Goal: Information Seeking & Learning: Check status

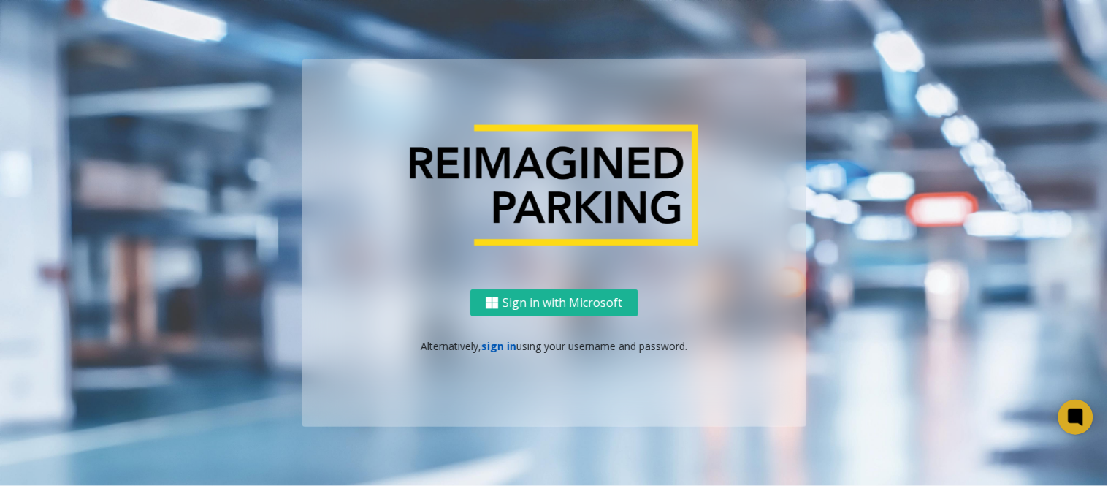
click at [500, 344] on link "sign in" at bounding box center [498, 346] width 35 height 14
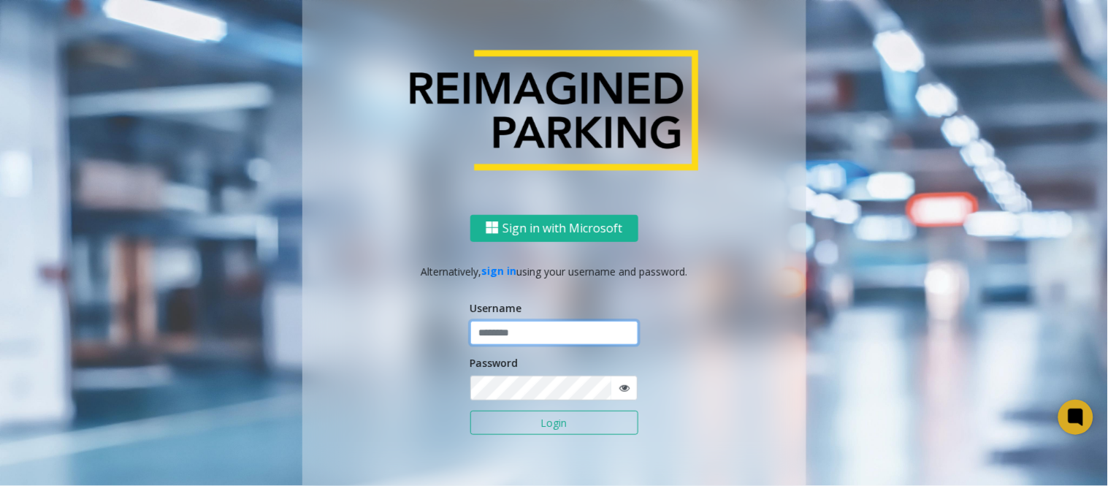
type input "*****"
click at [470, 410] on button "Login" at bounding box center [554, 422] width 168 height 25
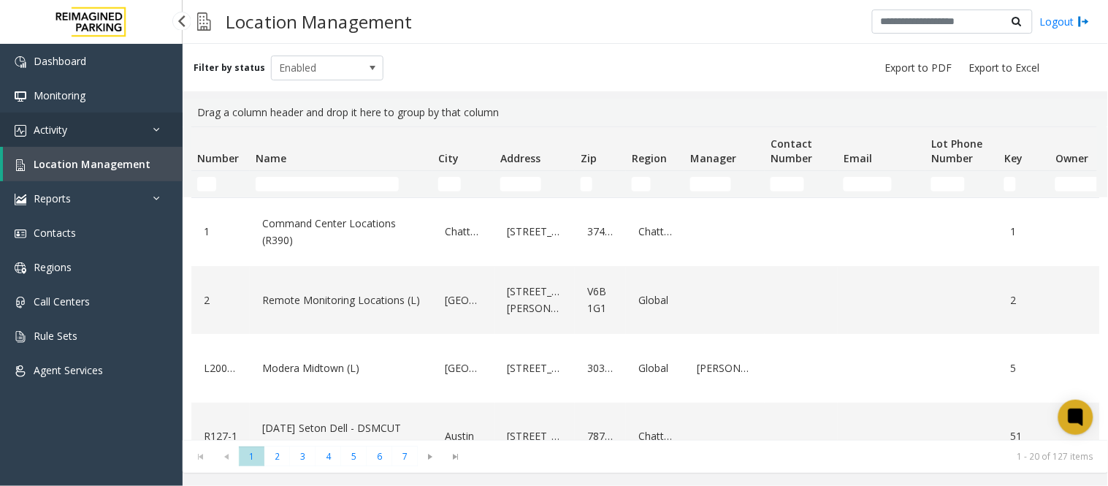
drag, startPoint x: 0, startPoint y: 0, endPoint x: 91, endPoint y: 128, distance: 156.6
click at [91, 128] on link "Activity" at bounding box center [91, 129] width 183 height 34
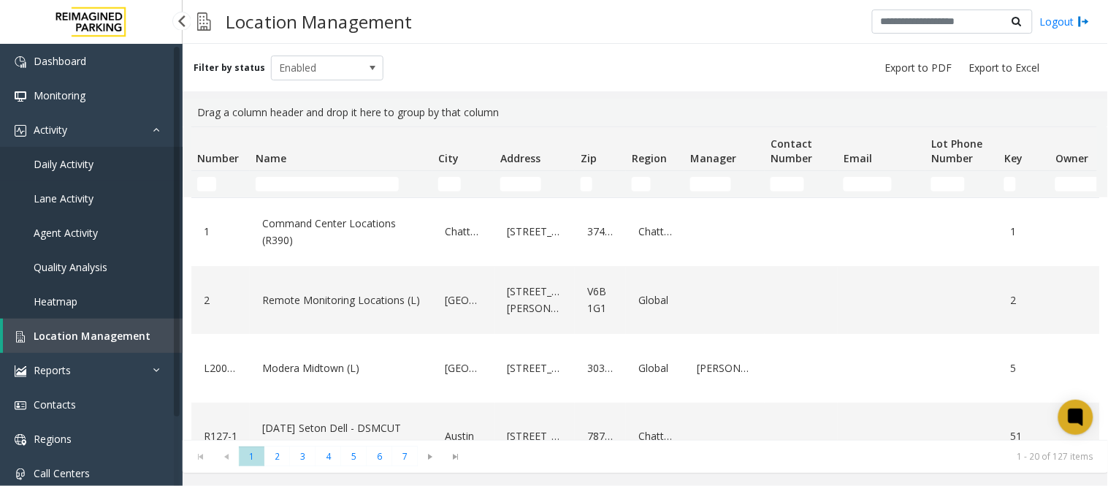
click at [66, 163] on span "Daily Activity" at bounding box center [64, 164] width 60 height 14
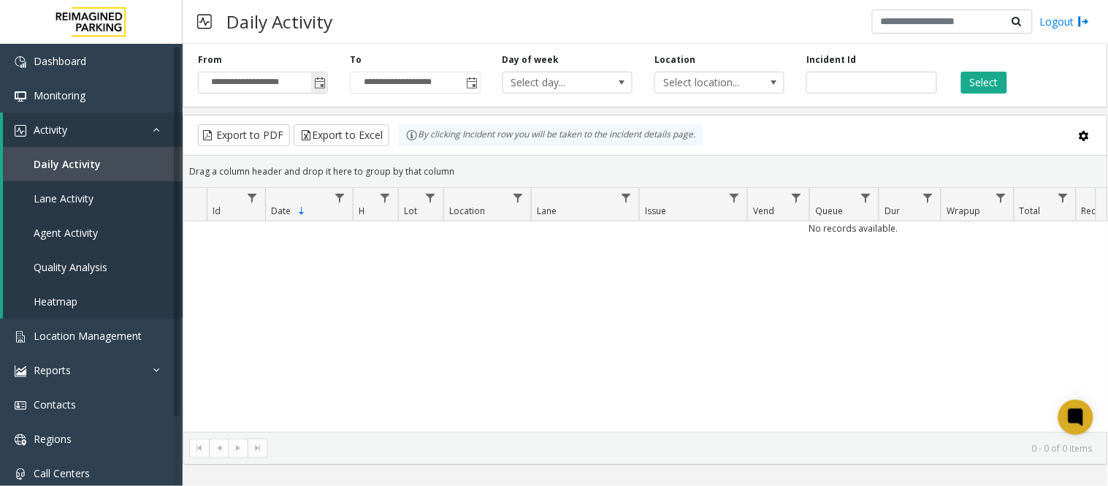
click at [315, 85] on span "Toggle popup" at bounding box center [320, 83] width 12 height 12
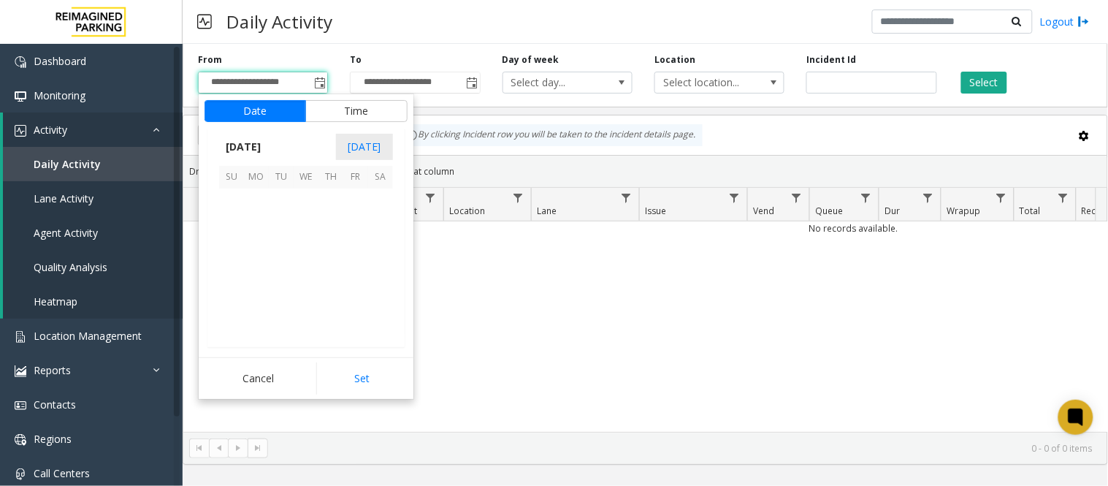
scroll to position [262233, 0]
click at [355, 223] on span "10" at bounding box center [355, 226] width 25 height 25
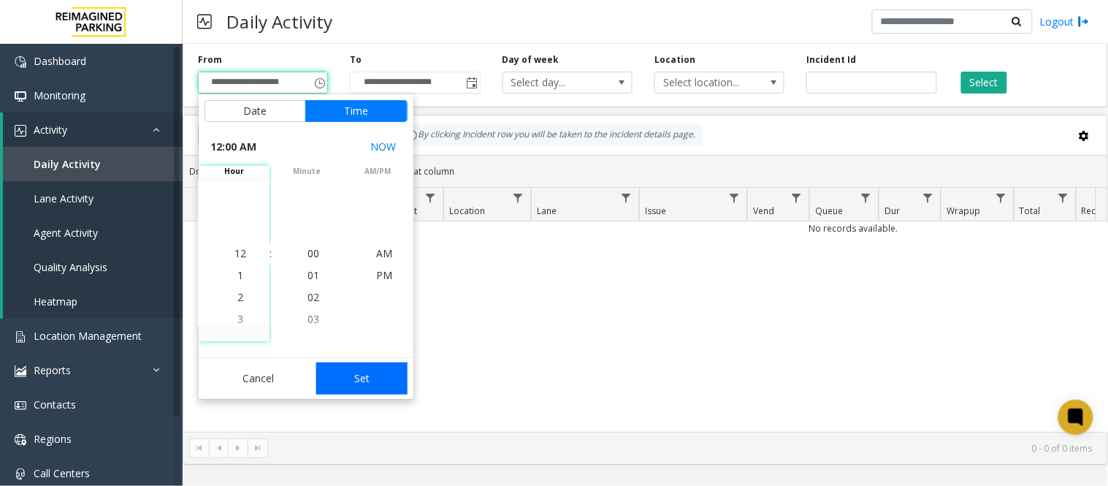
click at [358, 369] on button "Set" at bounding box center [362, 378] width 92 height 32
type input "**********"
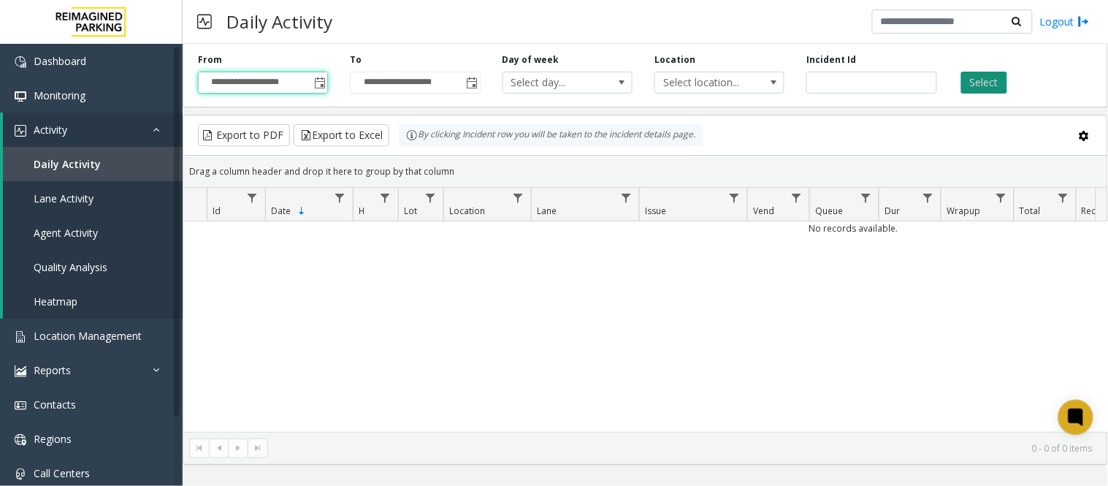
click at [971, 82] on button "Select" at bounding box center [984, 83] width 46 height 22
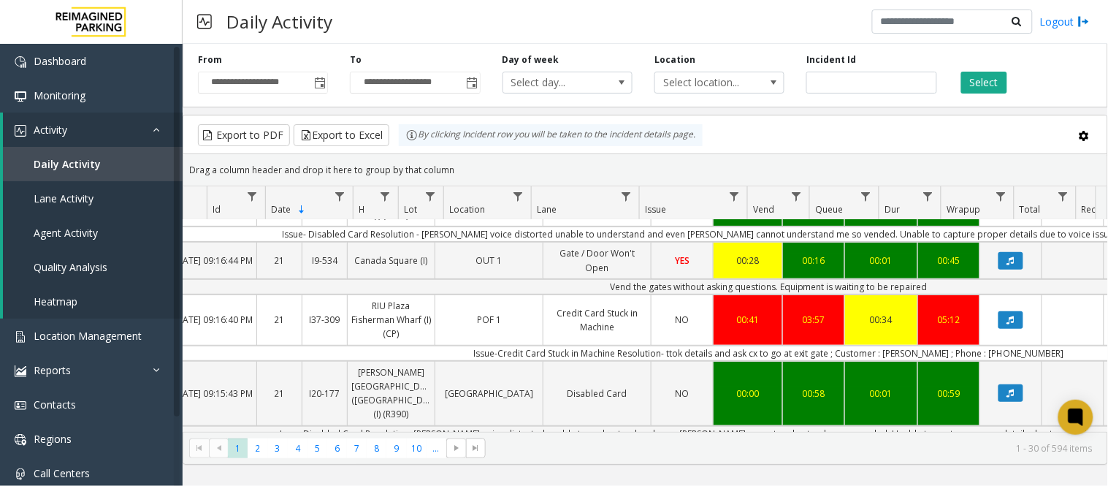
scroll to position [0, 124]
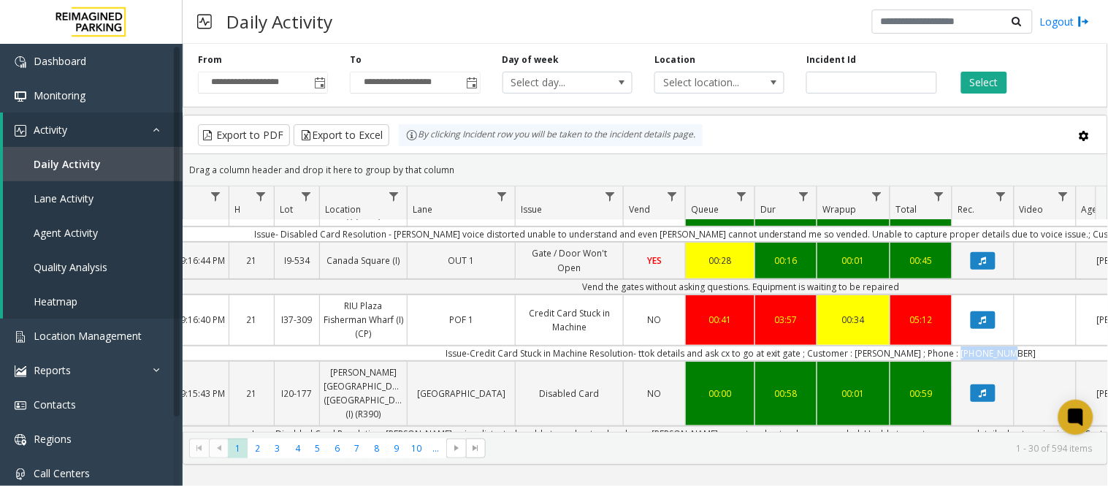
drag, startPoint x: 1038, startPoint y: 369, endPoint x: 970, endPoint y: 370, distance: 67.9
click at [970, 361] on td "Issue-Credit Card Stuck in Machine Resolution- ttok details and ask cx to go at…" at bounding box center [741, 352] width 1317 height 15
copy td "8574159869"
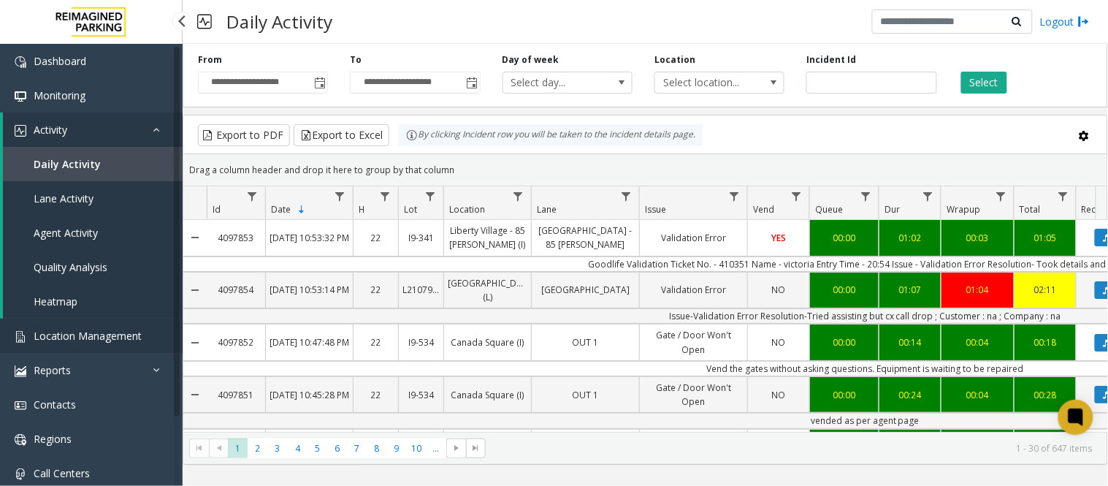
scroll to position [162, 124]
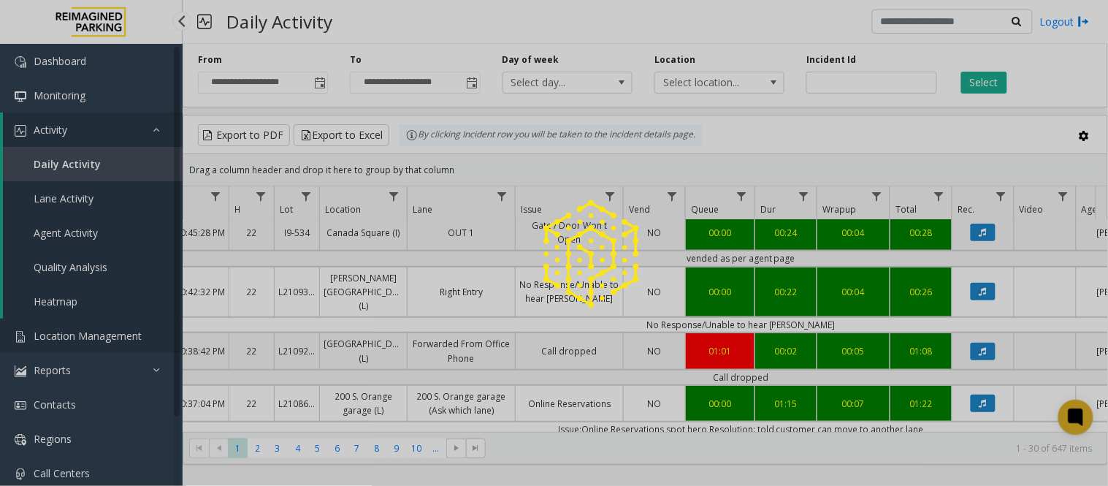
drag, startPoint x: 69, startPoint y: 336, endPoint x: 107, endPoint y: 326, distance: 39.3
click at [69, 336] on div at bounding box center [554, 243] width 1108 height 486
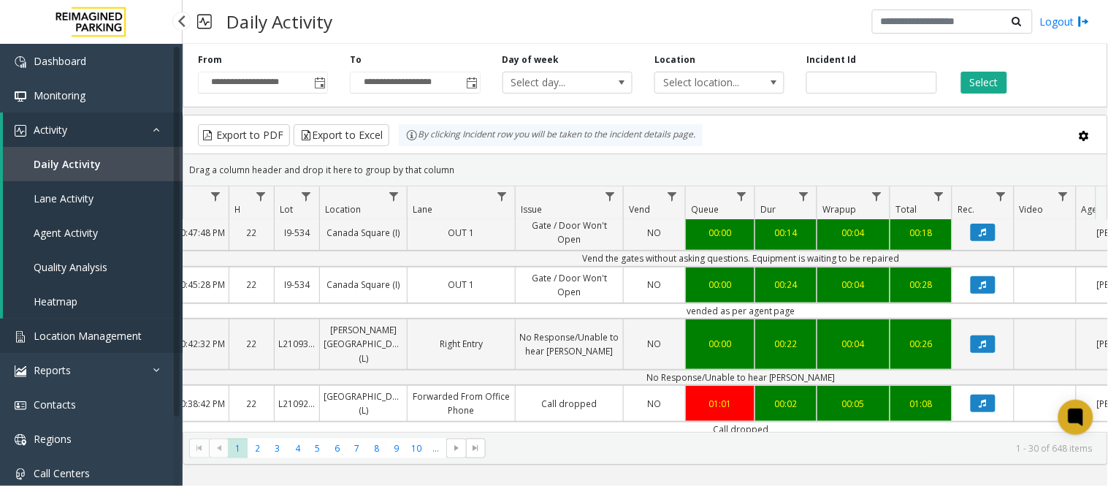
click at [112, 338] on span "Location Management" at bounding box center [88, 336] width 108 height 14
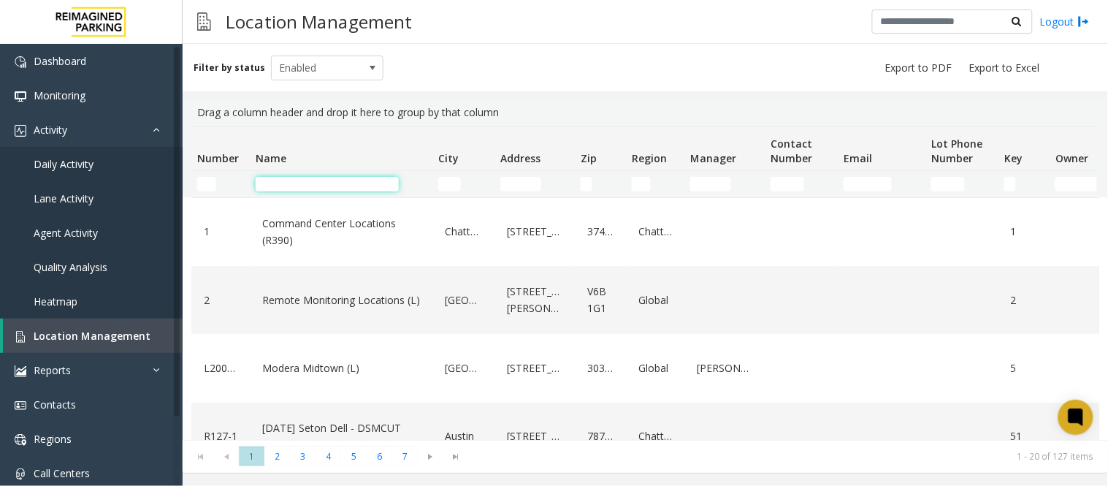
click at [273, 183] on input "Name Filter" at bounding box center [327, 184] width 143 height 15
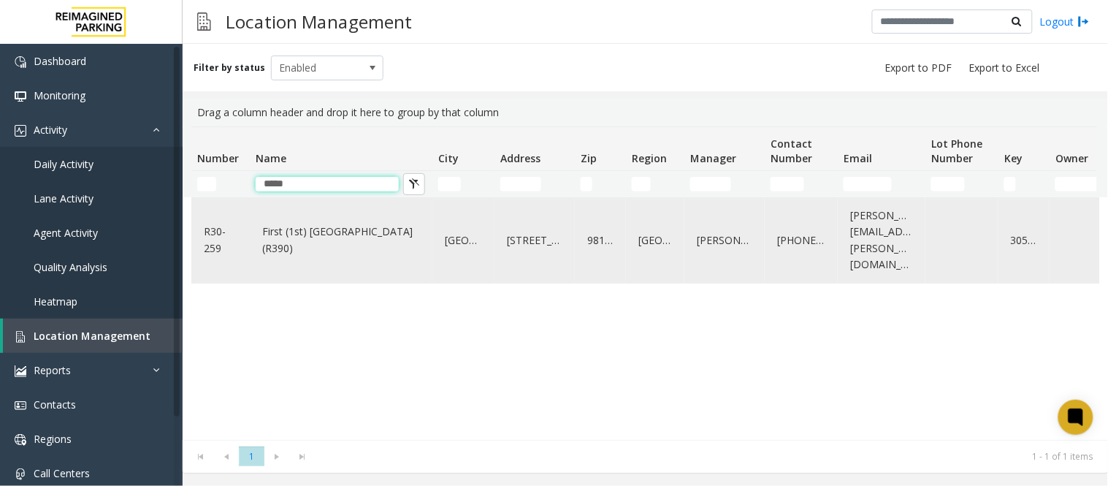
type input "*****"
click at [310, 221] on link "First (1st) Hill Medical Pavilion (R390)" at bounding box center [341, 240] width 165 height 40
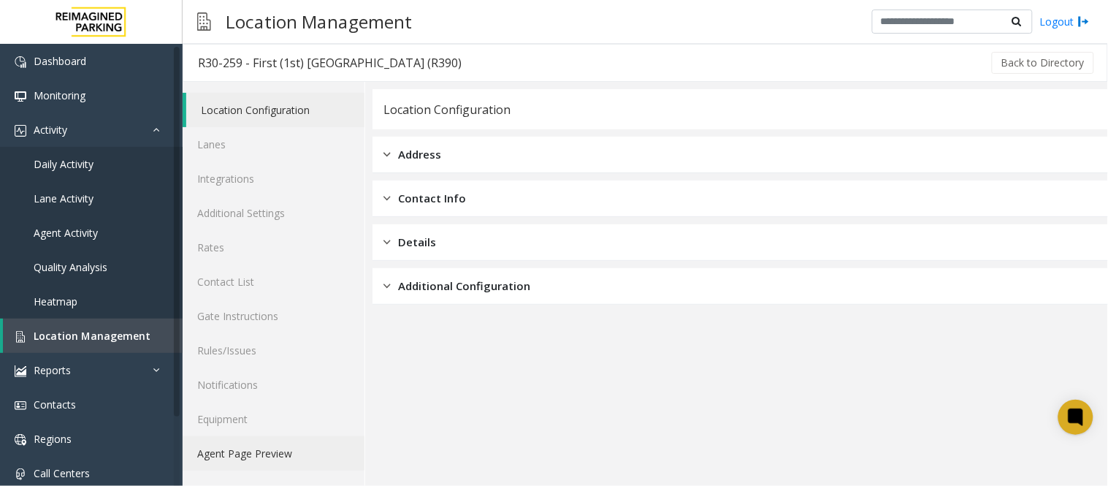
click at [221, 451] on link "Agent Page Preview" at bounding box center [274, 453] width 182 height 34
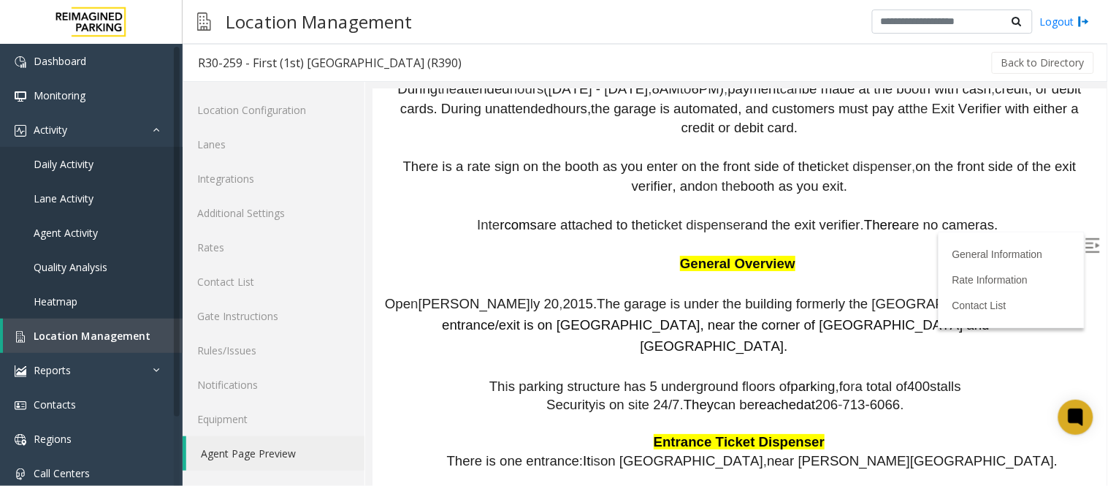
scroll to position [1184, 0]
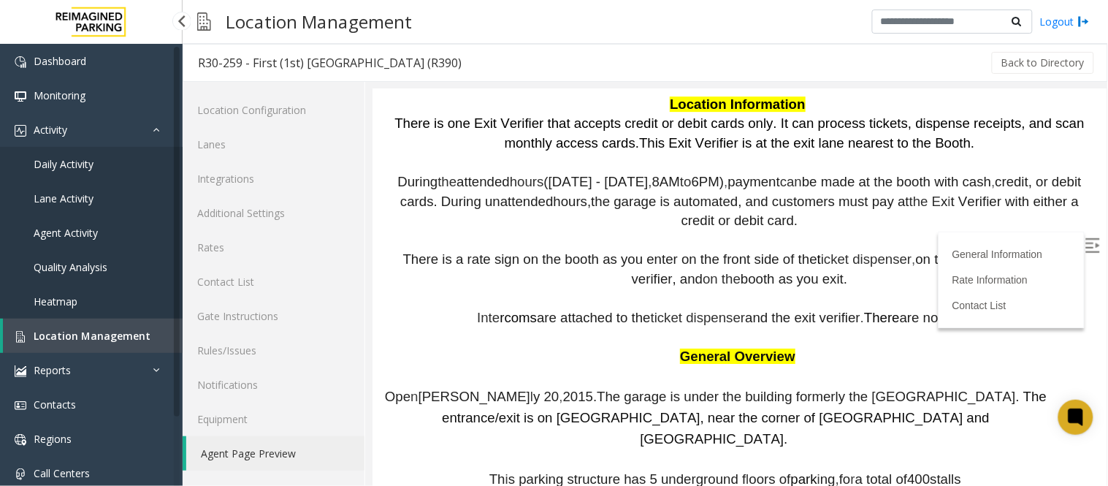
click at [79, 340] on span "Location Management" at bounding box center [92, 336] width 117 height 14
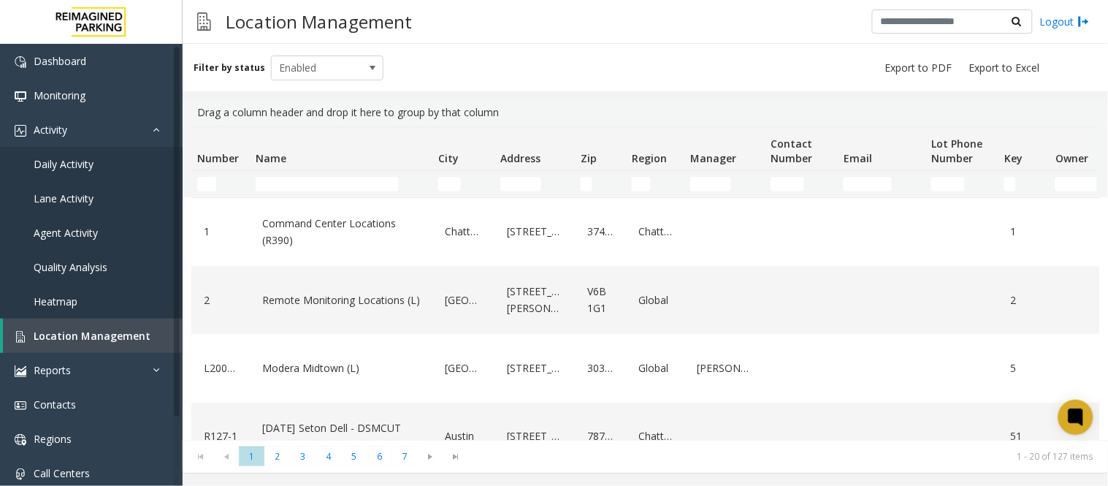
click at [219, 190] on kendo-grid-filter-cell-operators "Number Filter" at bounding box center [231, 184] width 25 height 25
click at [215, 186] on input "Number Filter" at bounding box center [206, 184] width 19 height 15
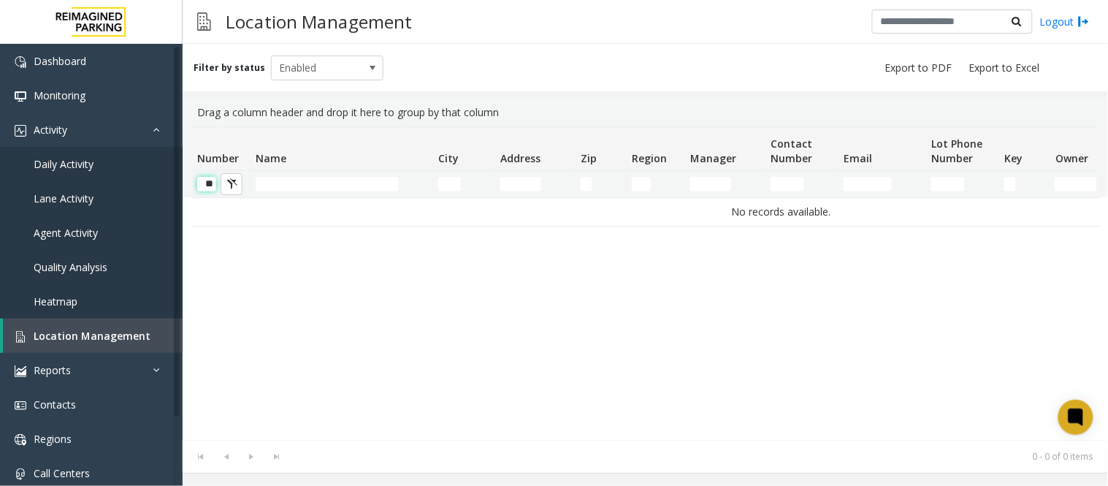
scroll to position [0, 1]
type input "*"
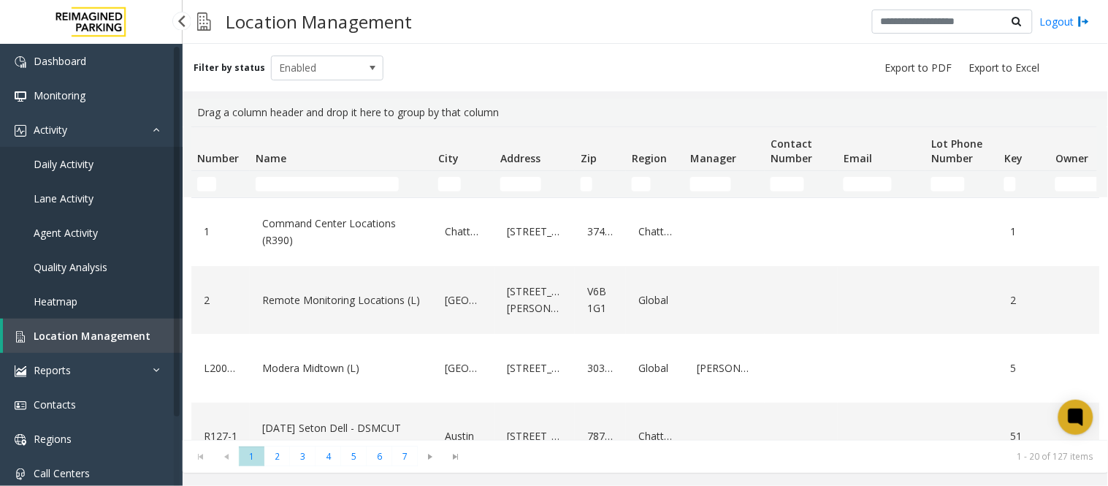
click at [74, 324] on link "Location Management" at bounding box center [93, 335] width 180 height 34
click at [55, 123] on span "Activity" at bounding box center [51, 130] width 34 height 14
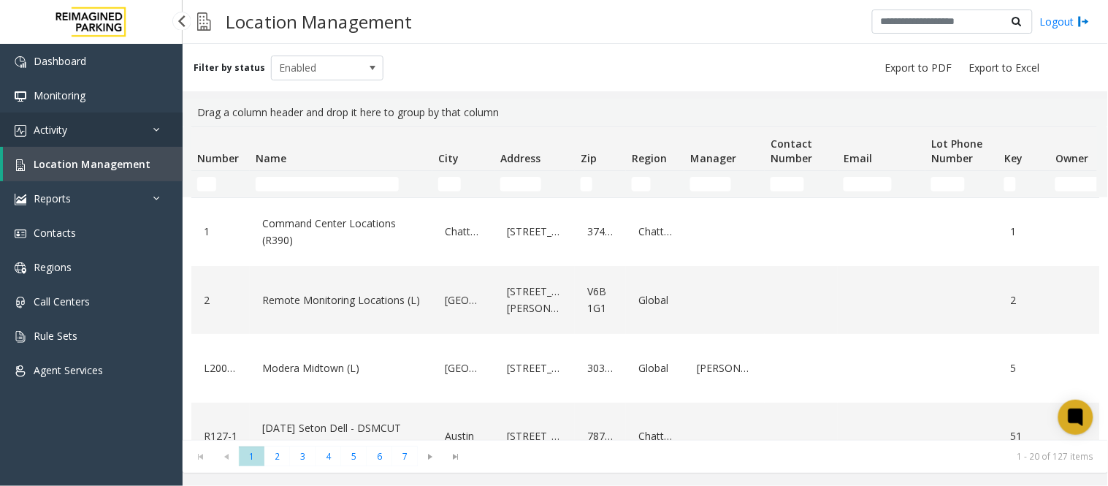
click at [69, 129] on link "Activity" at bounding box center [91, 129] width 183 height 34
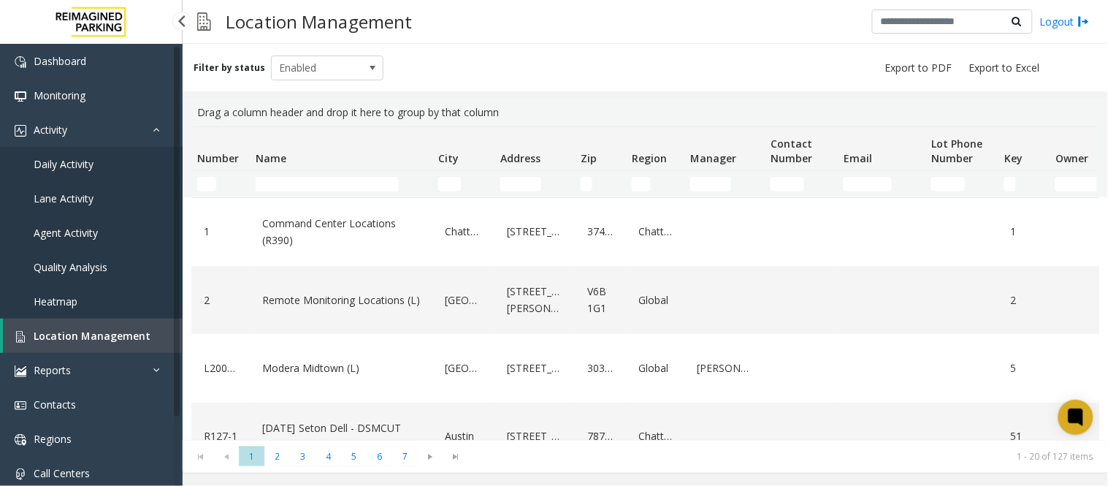
click at [54, 161] on span "Daily Activity" at bounding box center [64, 164] width 60 height 14
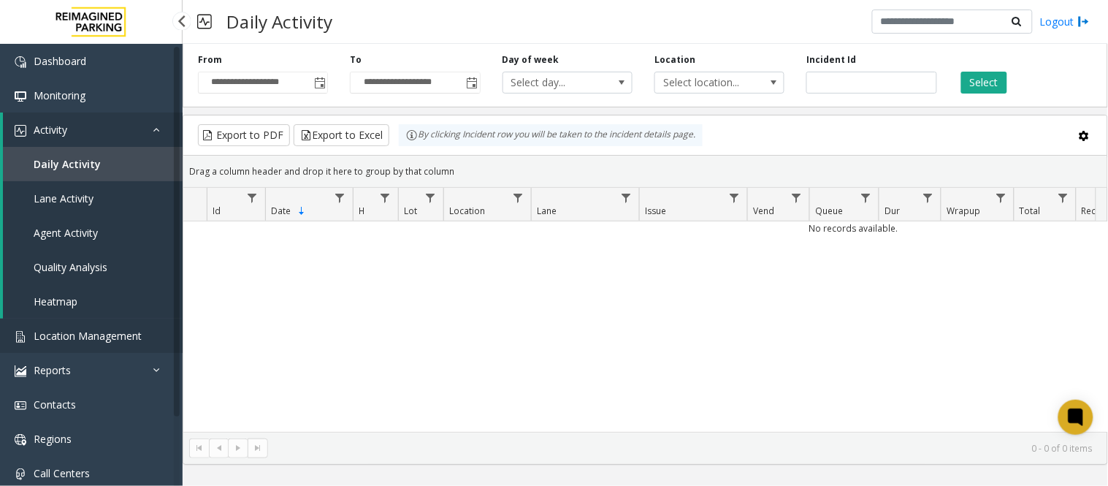
click at [120, 345] on link "Location Management" at bounding box center [91, 335] width 183 height 34
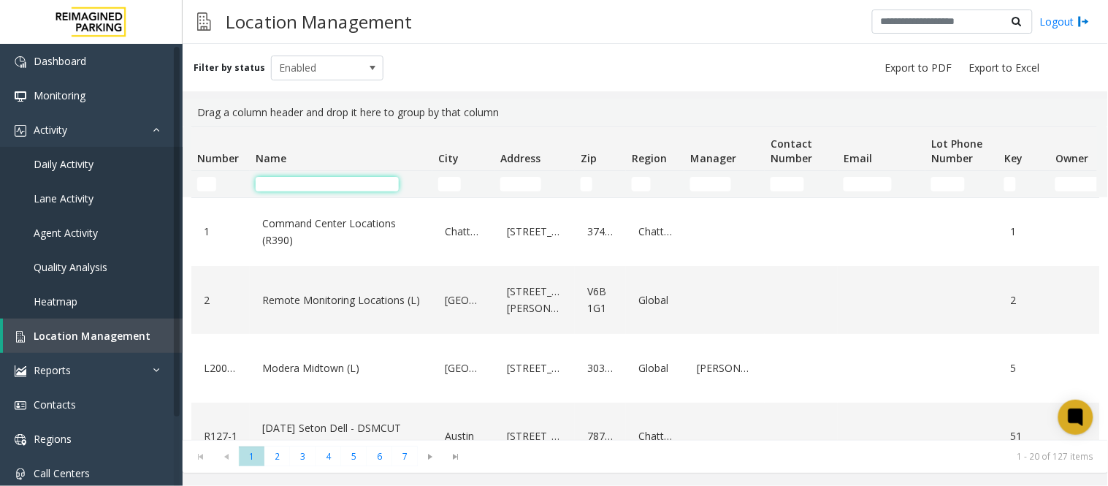
click at [289, 190] on input "Name Filter" at bounding box center [327, 184] width 143 height 15
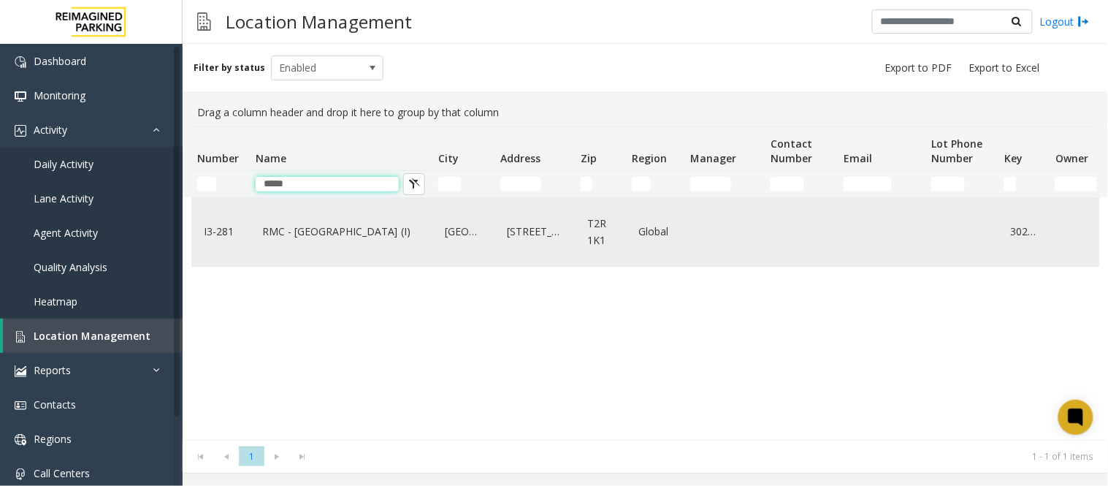
type input "*****"
click at [304, 231] on link "RMC - Mount Royal Village (I)" at bounding box center [341, 231] width 165 height 23
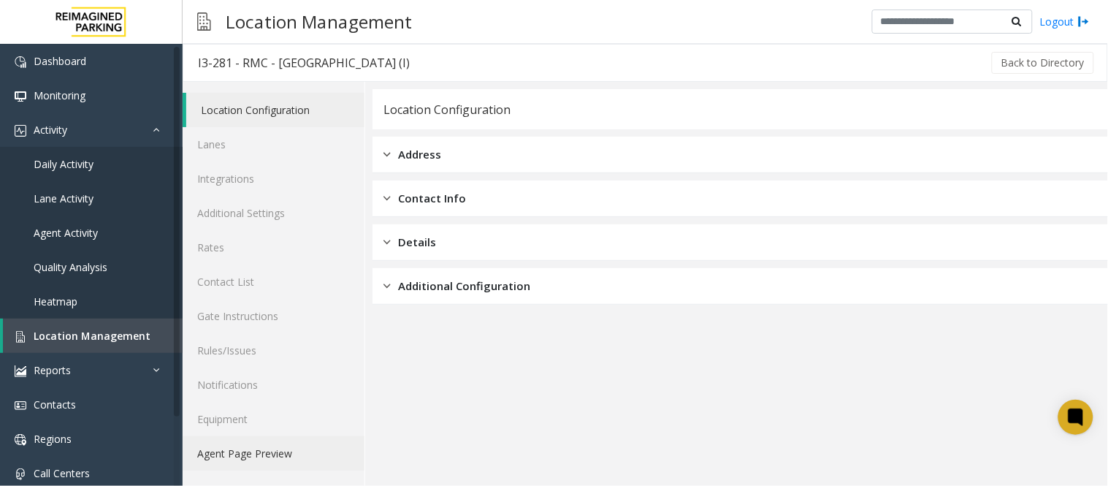
click at [254, 451] on link "Agent Page Preview" at bounding box center [274, 453] width 182 height 34
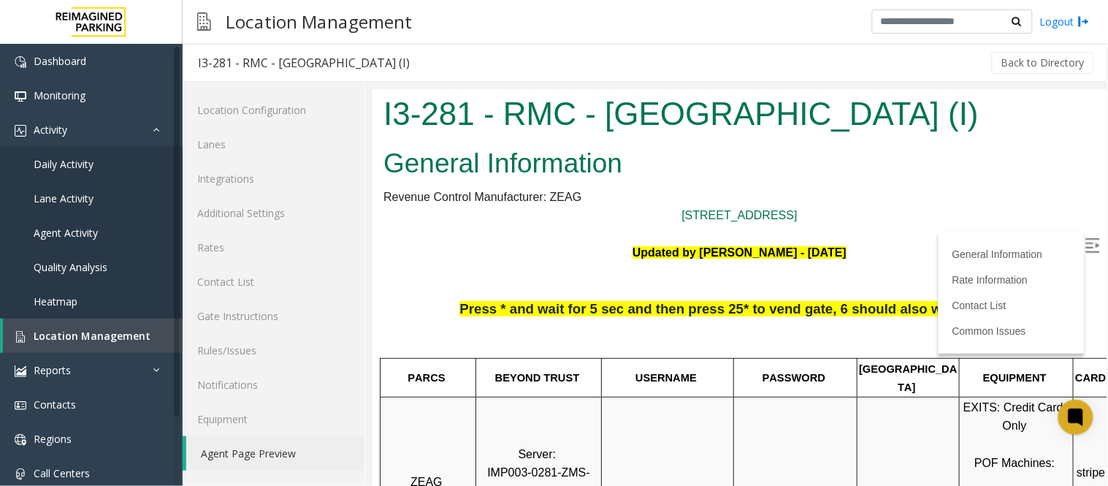
click at [1085, 237] on img at bounding box center [1092, 244] width 15 height 15
click at [84, 127] on link "Activity" at bounding box center [91, 129] width 183 height 34
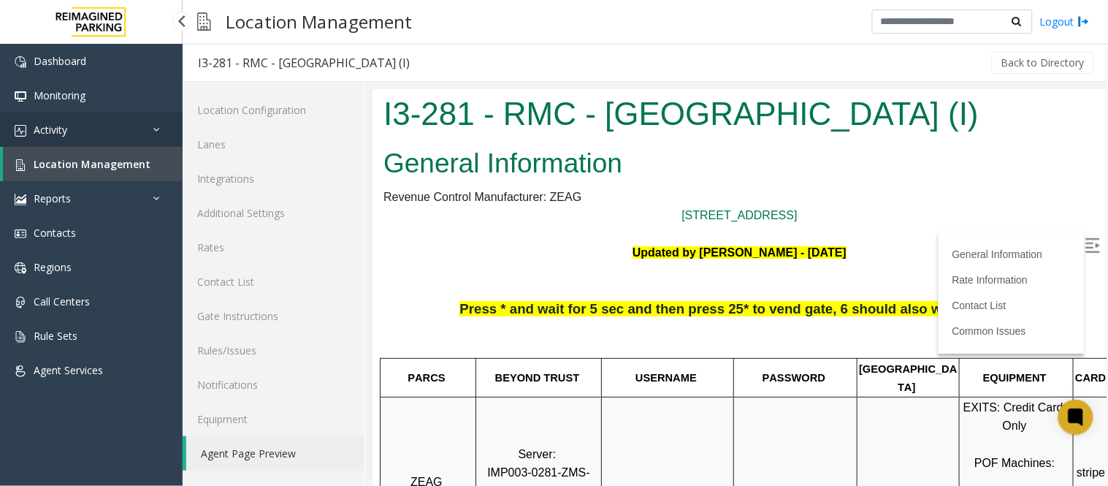
click at [83, 125] on link "Activity" at bounding box center [91, 129] width 183 height 34
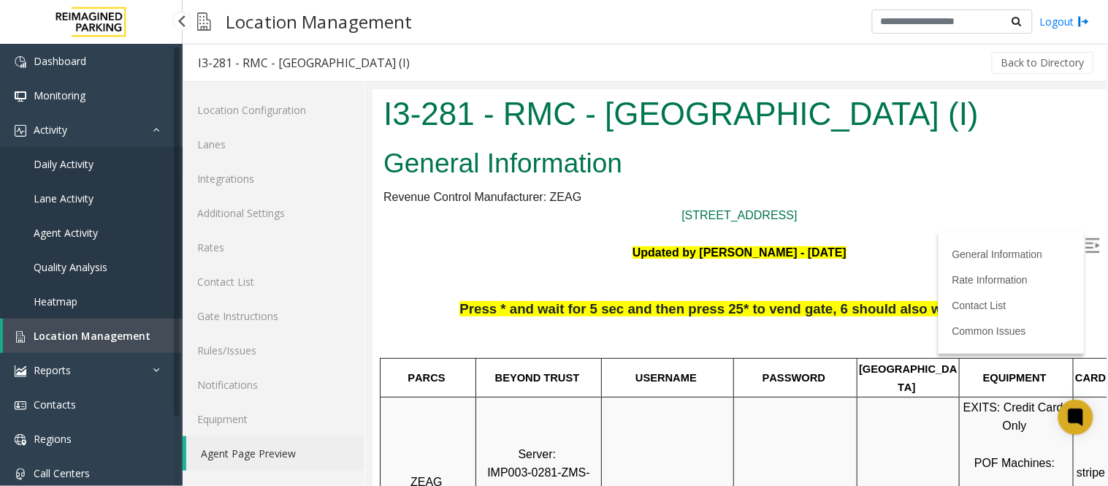
click at [64, 165] on span "Daily Activity" at bounding box center [64, 164] width 60 height 14
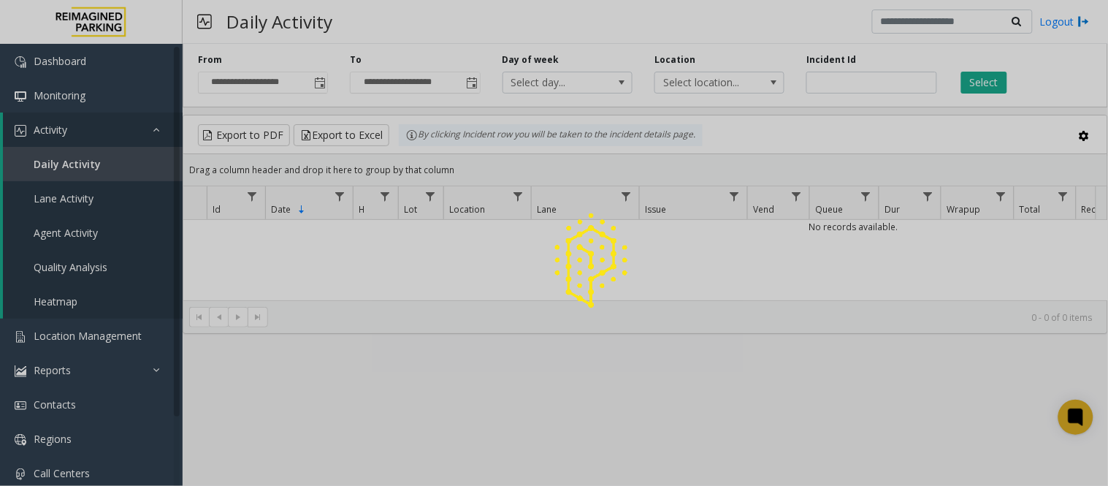
click at [324, 80] on div at bounding box center [554, 243] width 1108 height 486
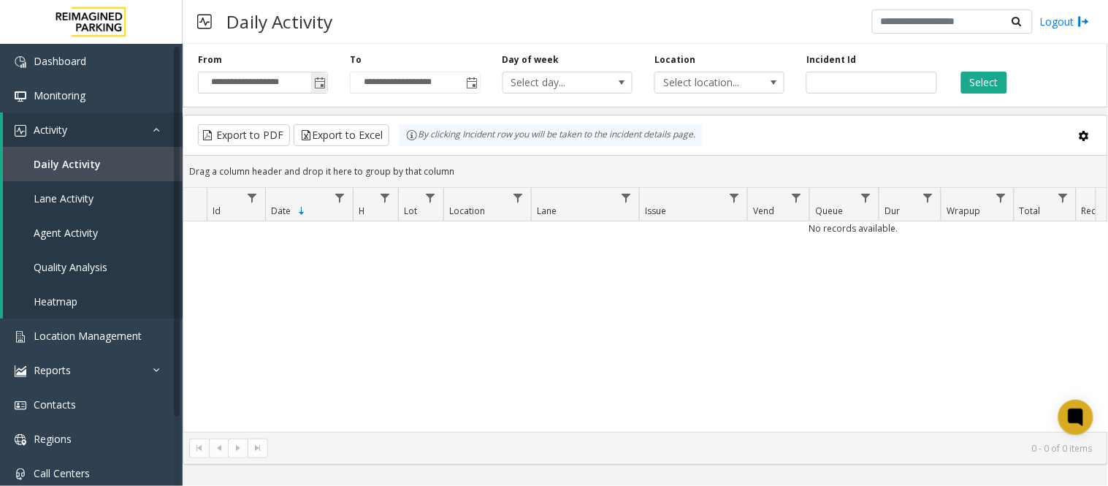
click at [321, 81] on span "Toggle popup" at bounding box center [320, 83] width 12 height 12
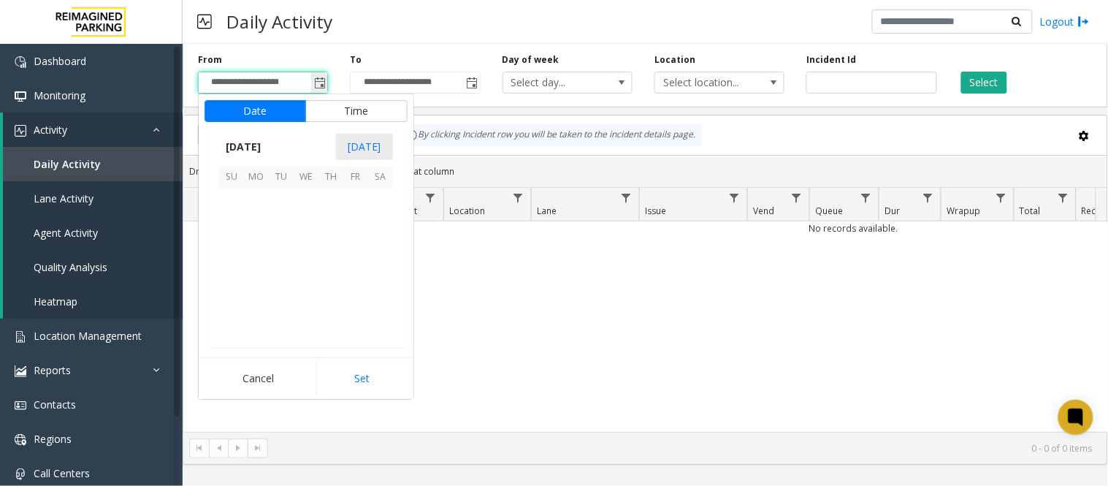
scroll to position [262233, 0]
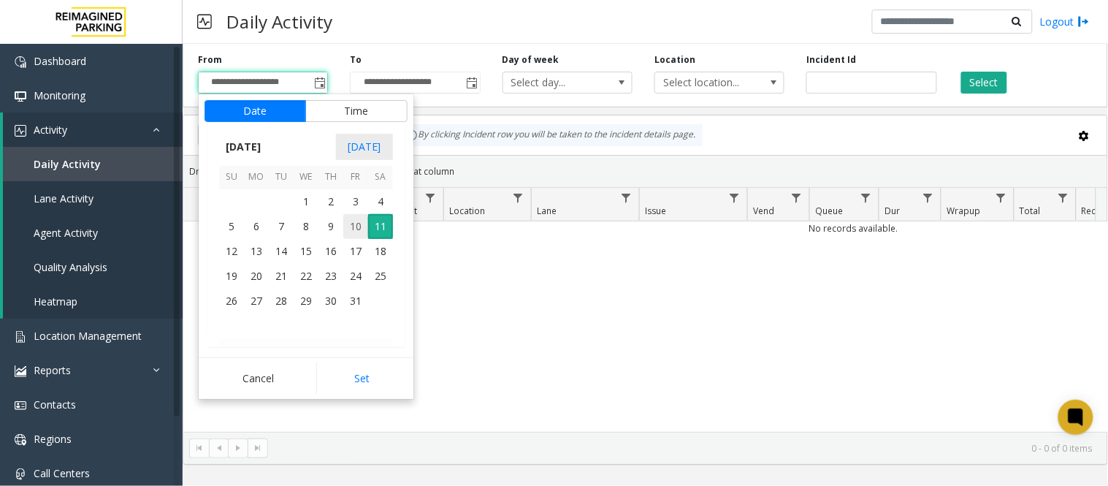
click at [351, 226] on span "10" at bounding box center [355, 226] width 25 height 25
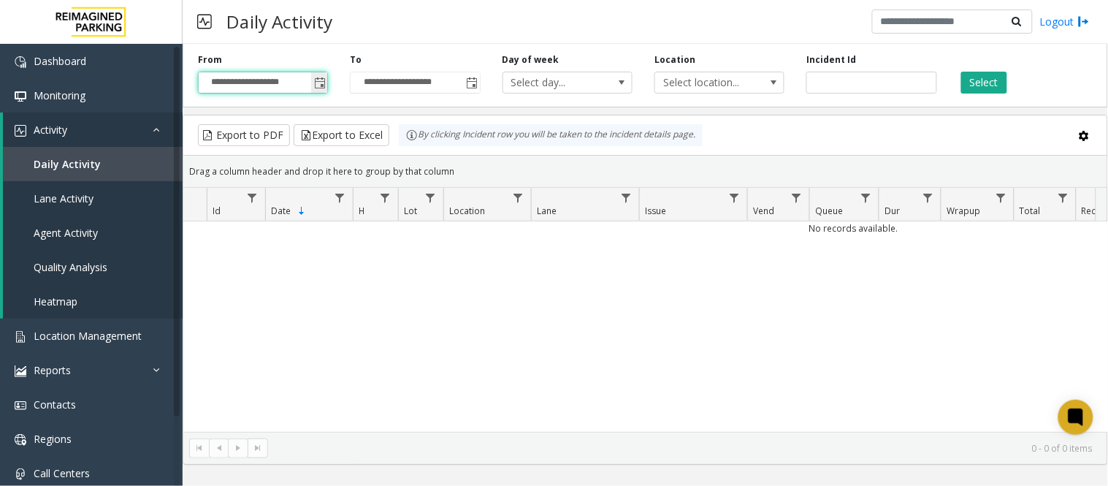
click at [321, 77] on span "Toggle popup" at bounding box center [320, 83] width 12 height 12
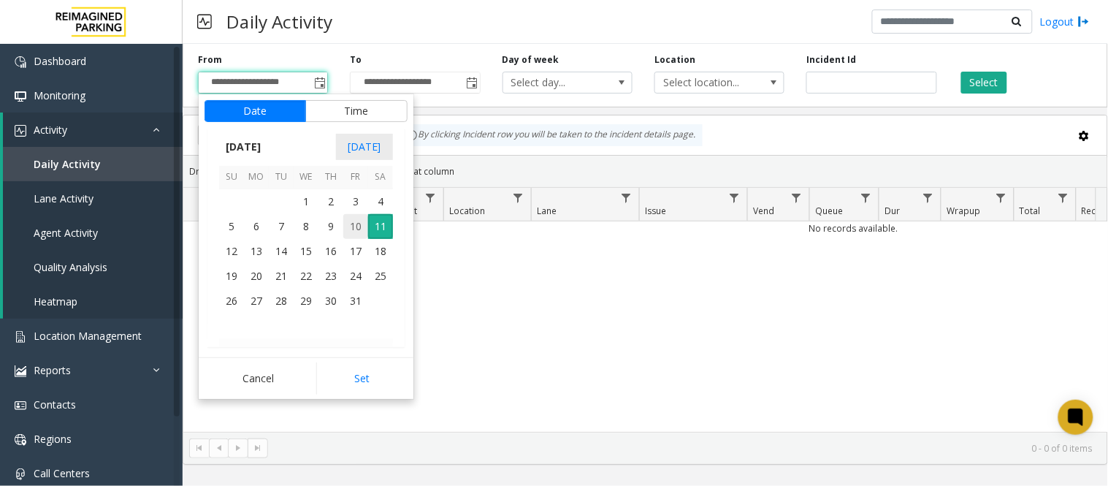
click at [354, 229] on span "10" at bounding box center [355, 226] width 25 height 25
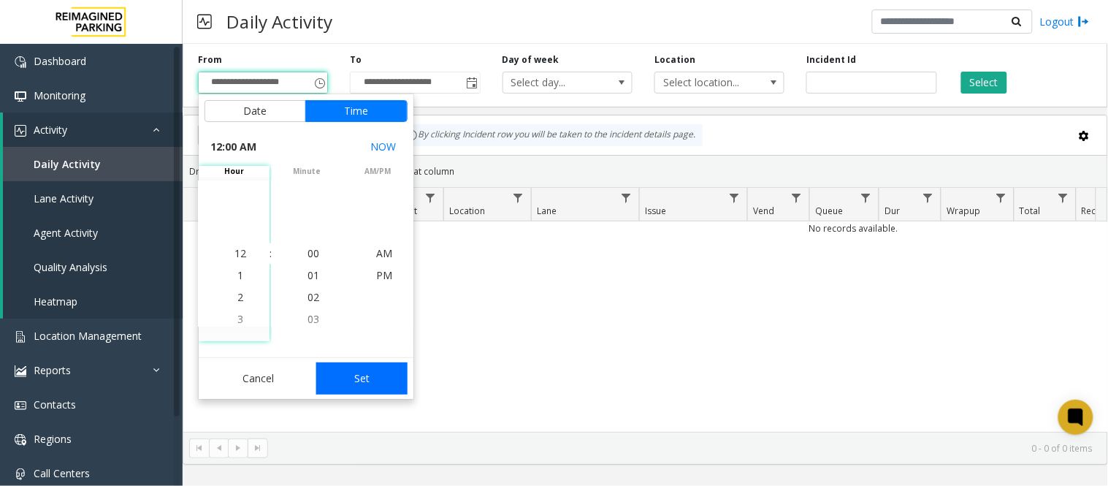
click at [363, 380] on button "Set" at bounding box center [362, 378] width 92 height 32
type input "**********"
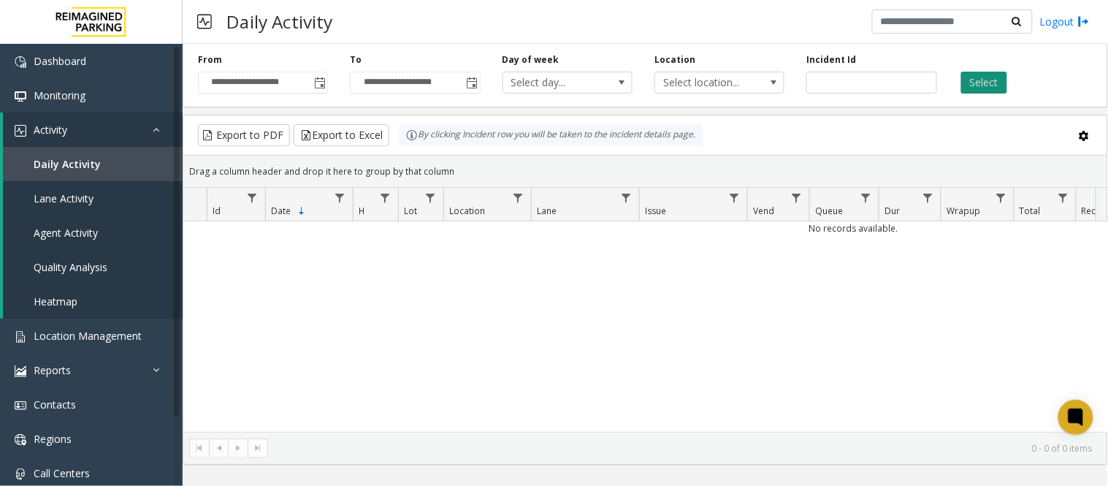
click at [994, 83] on button "Select" at bounding box center [984, 83] width 46 height 22
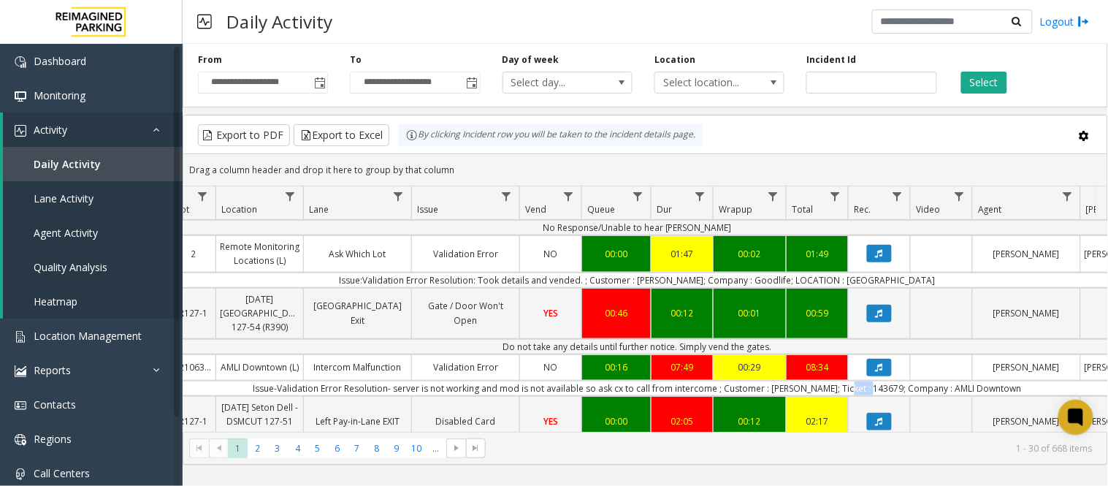
drag, startPoint x: 880, startPoint y: 402, endPoint x: 852, endPoint y: 399, distance: 28.7
click at [852, 396] on td "Issue-Validation Error Resolution- server is not working and mod is not availab…" at bounding box center [637, 387] width 1317 height 15
copy td "143679"
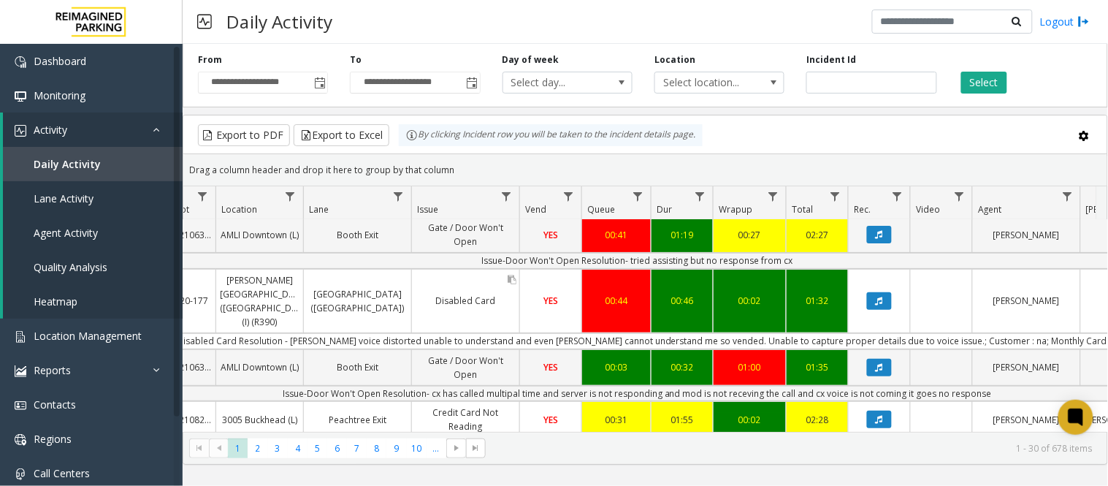
scroll to position [0, 228]
